Goal: Check status: Check status

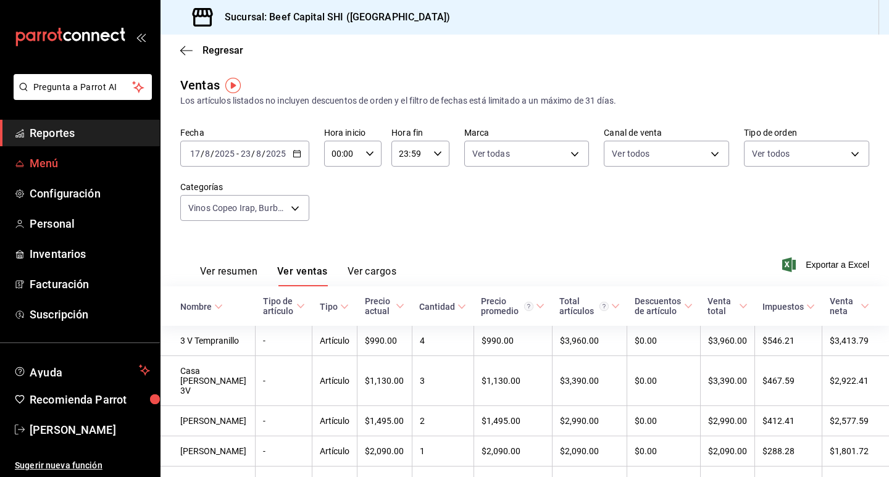
click at [55, 168] on span "Menú" at bounding box center [90, 163] width 120 height 17
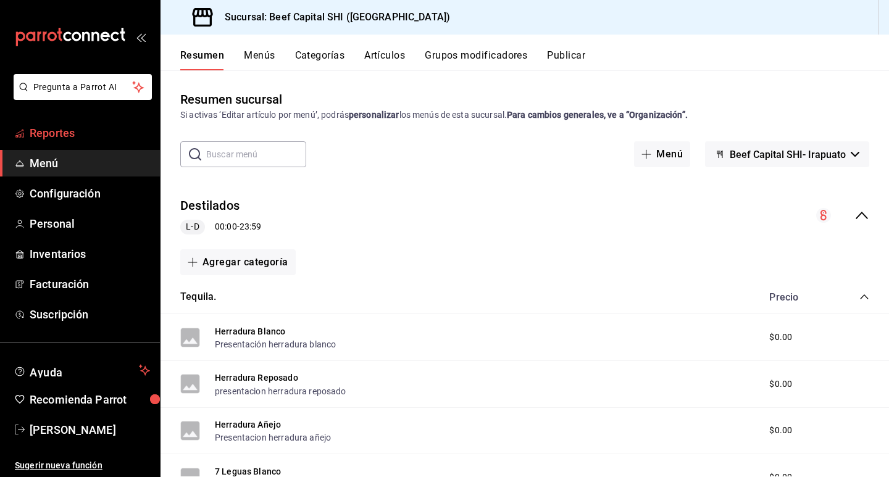
click at [80, 133] on span "Reportes" at bounding box center [90, 133] width 120 height 17
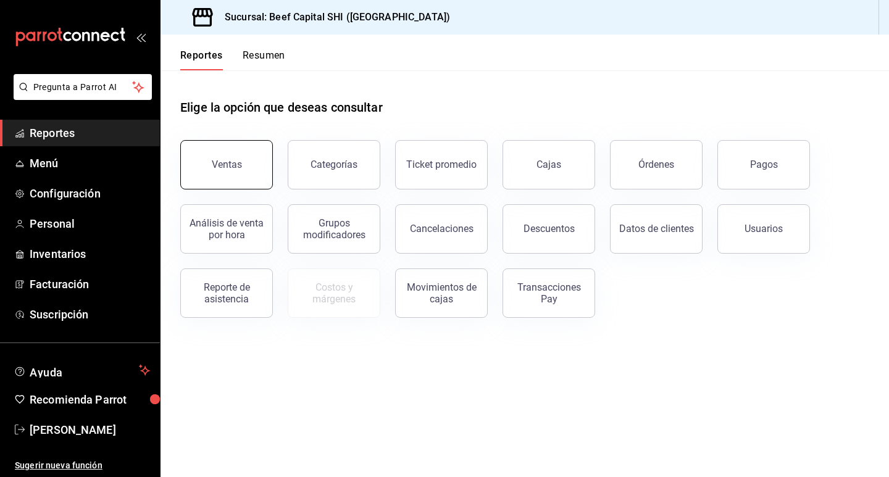
click at [241, 165] on button "Ventas" at bounding box center [226, 164] width 93 height 49
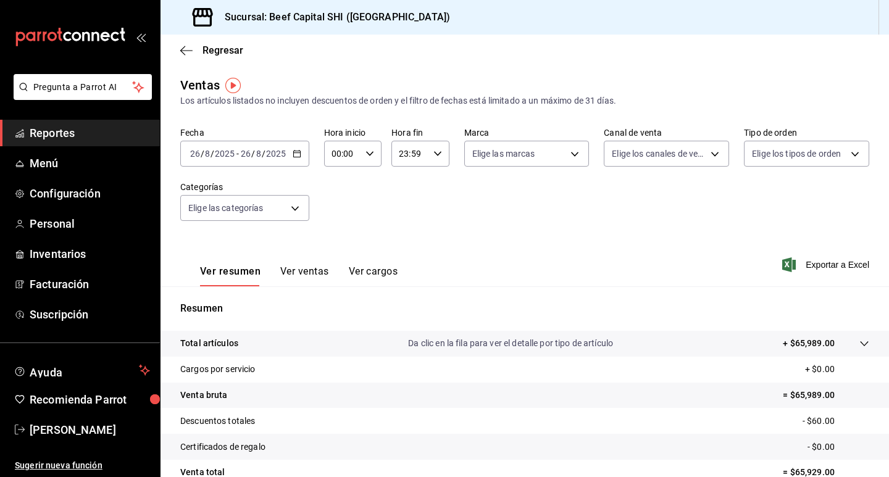
click at [297, 153] on \(Stroke\) "button" at bounding box center [296, 152] width 7 height 1
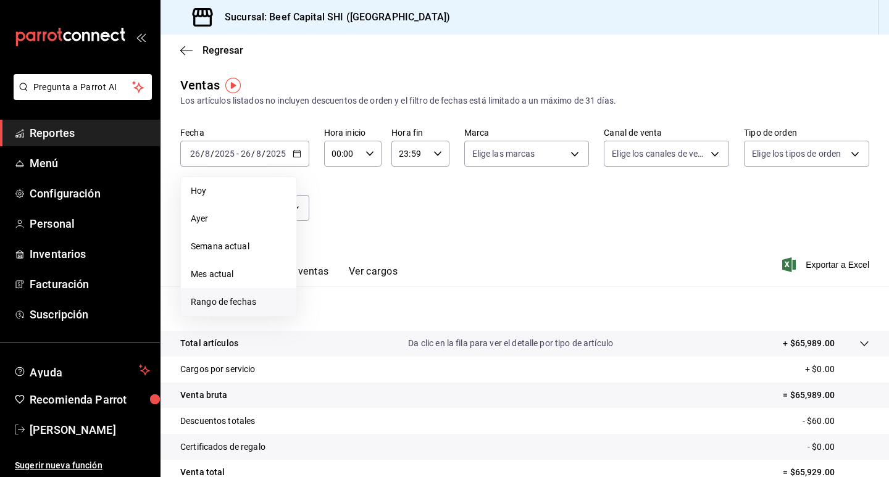
click at [238, 305] on span "Rango de fechas" at bounding box center [239, 302] width 96 height 13
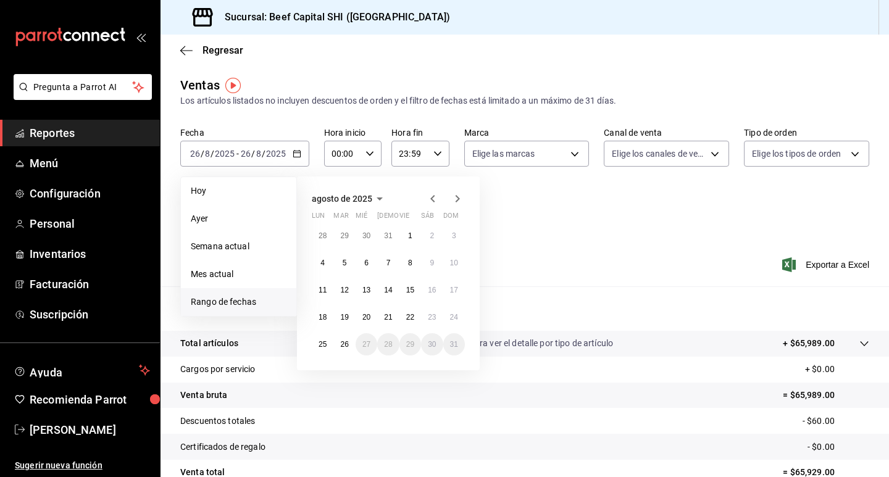
click at [238, 305] on span "Rango de fechas" at bounding box center [239, 302] width 96 height 13
click at [344, 347] on abbr "26" at bounding box center [344, 344] width 8 height 9
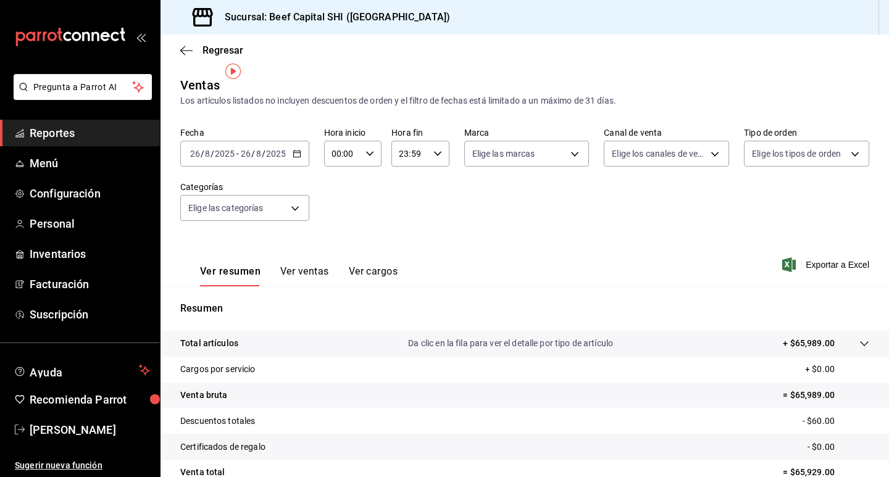
scroll to position [62, 0]
